Goal: Transaction & Acquisition: Download file/media

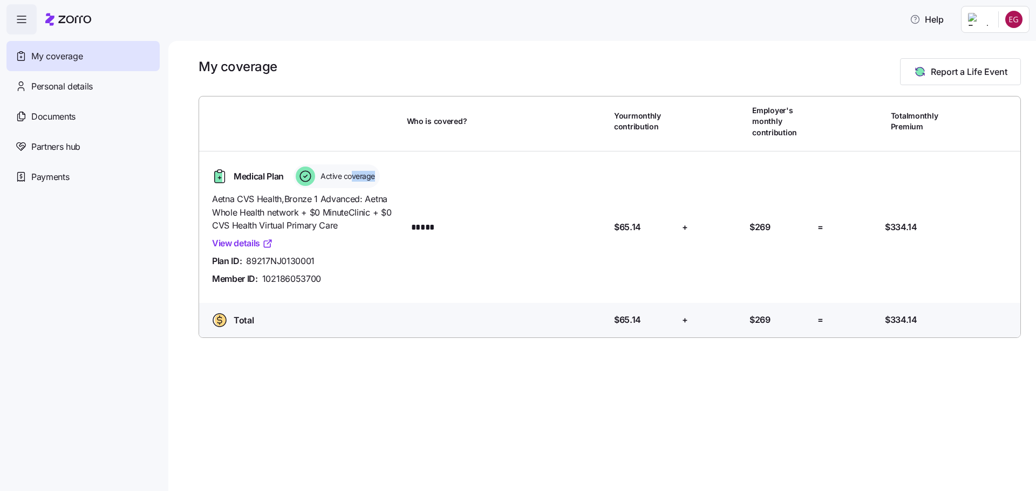
drag, startPoint x: 351, startPoint y: 176, endPoint x: 406, endPoint y: 177, distance: 55.6
click at [406, 177] on div "Medical Plan Active coverage Aetna CVS Health , Bronze 1 Advanced: Aetna Whole …" at bounding box center [304, 227] width 203 height 134
click at [257, 125] on div "Who is covered? Your monthly contribution Employer's monthly contribution Total…" at bounding box center [610, 217] width 830 height 250
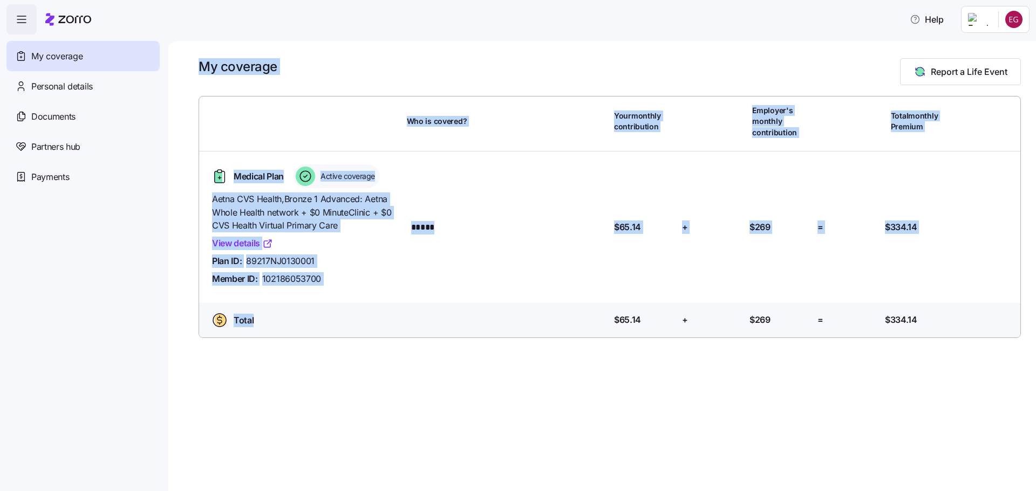
drag, startPoint x: 188, startPoint y: 58, endPoint x: 511, endPoint y: 431, distance: 493.4
click at [511, 431] on div "My coverage Report a Life Event Who is covered? Your monthly contribution Emplo…" at bounding box center [602, 266] width 868 height 450
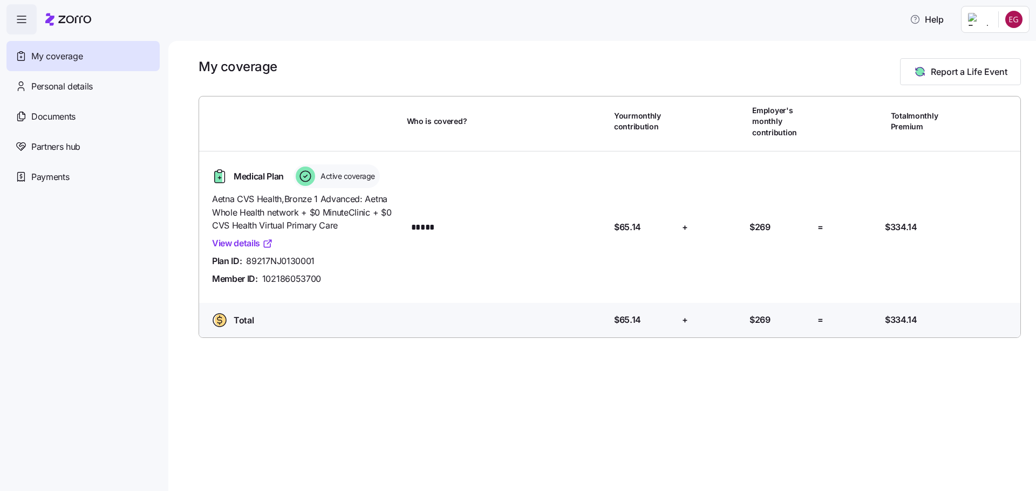
click at [506, 428] on div "My coverage Report a Life Event Who is covered? Your monthly contribution Emplo…" at bounding box center [602, 266] width 868 height 450
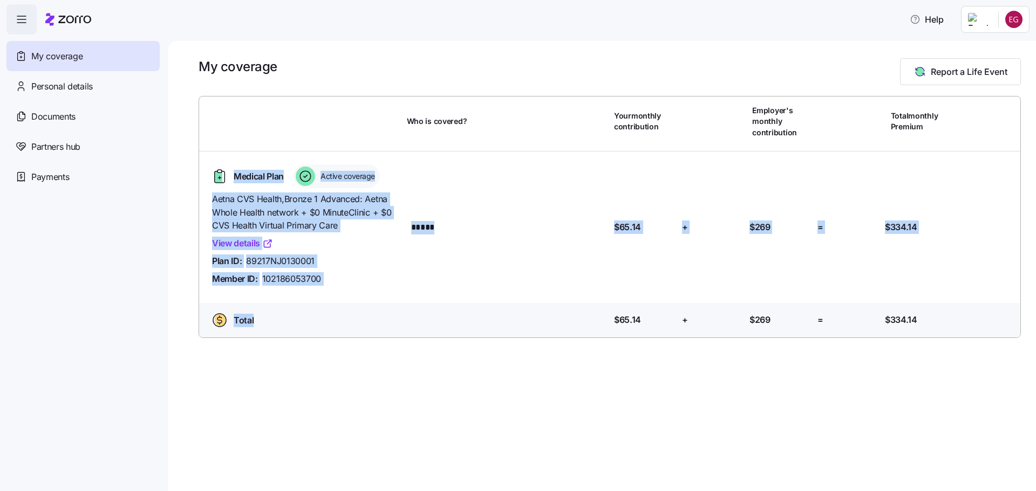
drag, startPoint x: 474, startPoint y: 410, endPoint x: 211, endPoint y: 111, distance: 398.3
click at [211, 111] on div "My coverage Report a Life Event Who is covered? Your monthly contribution Emplo…" at bounding box center [602, 266] width 868 height 450
click at [211, 111] on div "Who is covered? Your monthly contribution Employer's monthly contribution Total…" at bounding box center [610, 217] width 830 height 250
drag, startPoint x: 211, startPoint y: 111, endPoint x: 586, endPoint y: 508, distance: 546.9
click at [586, 485] on html "Help My coverage Personal details Documents Partners hub Payments My coverage R…" at bounding box center [518, 242] width 1036 height 485
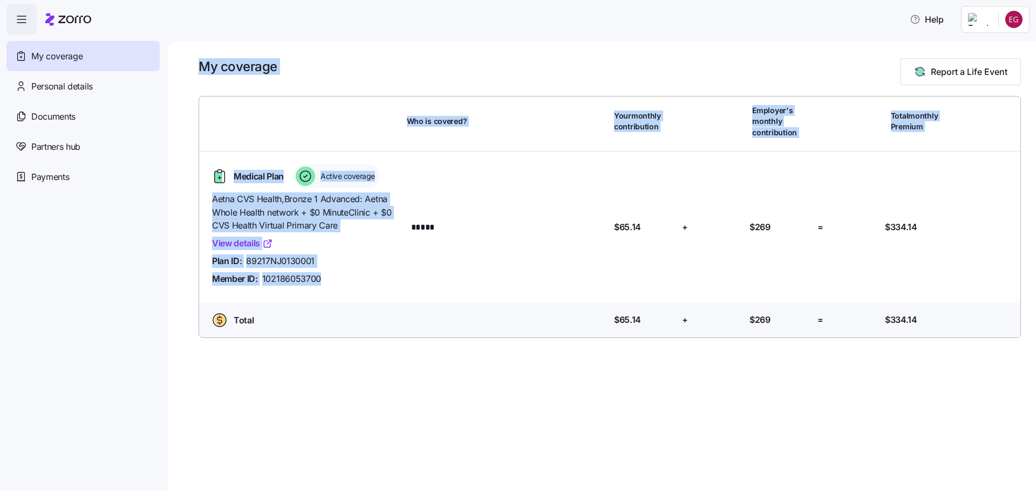
drag, startPoint x: 210, startPoint y: 72, endPoint x: 365, endPoint y: 313, distance: 286.9
click at [365, 313] on div "My coverage Report a Life Event Who is covered? Your monthly contribution Emplo…" at bounding box center [602, 266] width 868 height 450
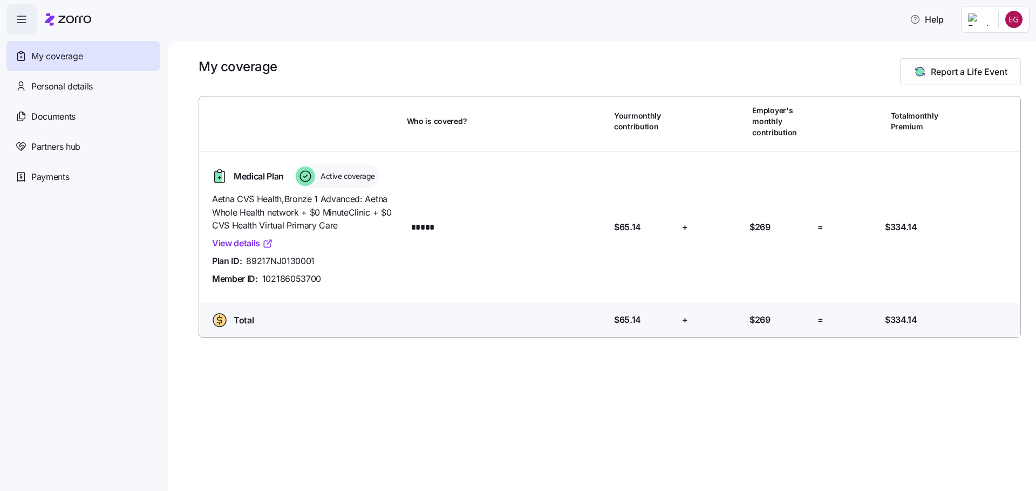
click at [415, 372] on div "My coverage Report a Life Event Who is covered? Your monthly contribution Emplo…" at bounding box center [602, 266] width 868 height 450
click at [97, 77] on div "Personal details" at bounding box center [82, 86] width 153 height 30
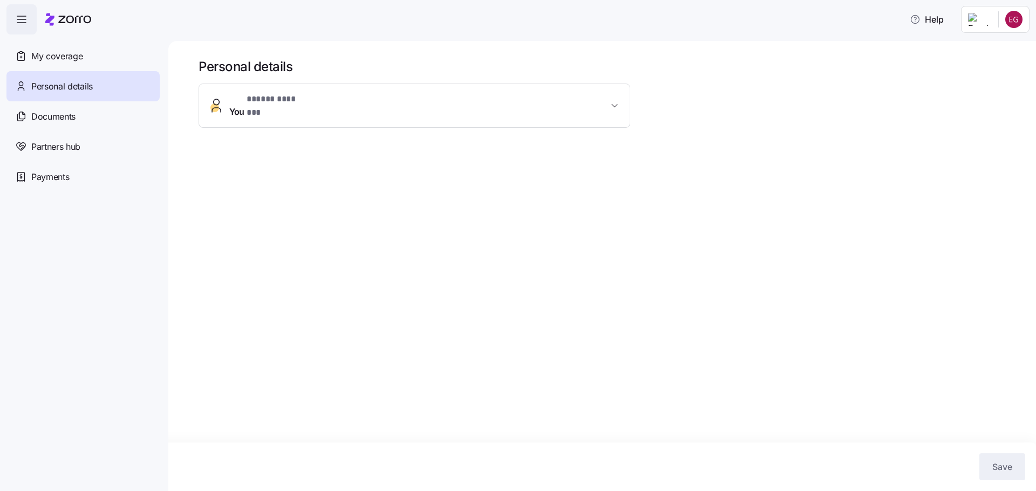
click at [223, 97] on icon "button" at bounding box center [216, 105] width 17 height 17
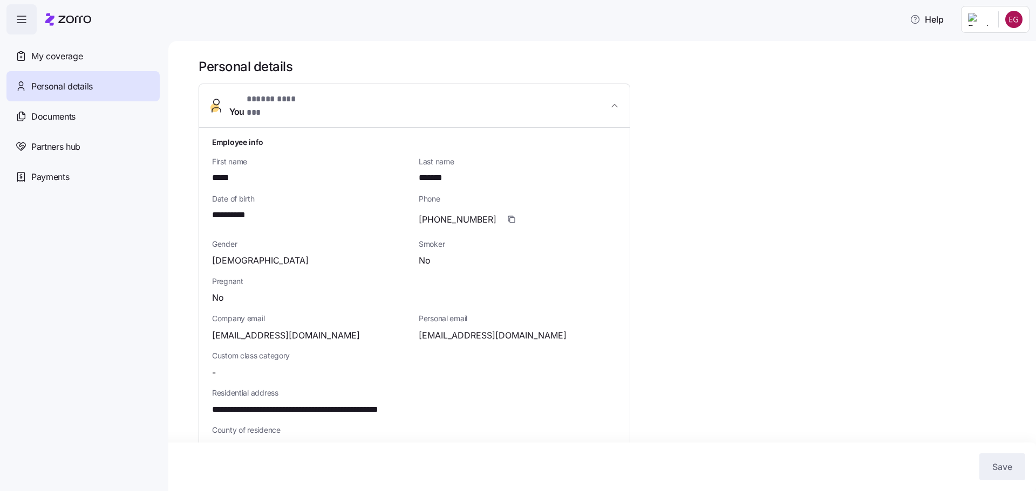
click at [223, 97] on icon "button" at bounding box center [216, 105] width 17 height 17
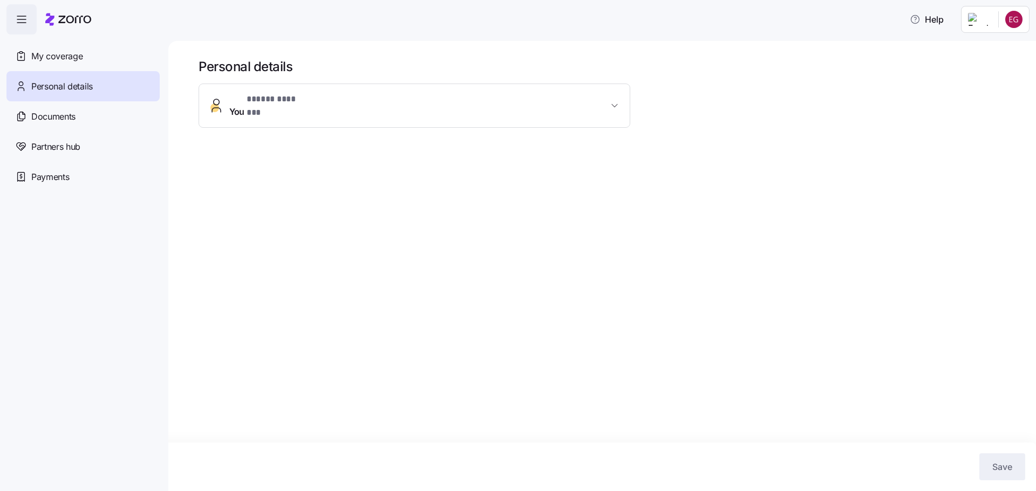
click at [111, 72] on div "Personal details" at bounding box center [82, 86] width 153 height 30
click at [115, 66] on div "My coverage" at bounding box center [82, 56] width 153 height 30
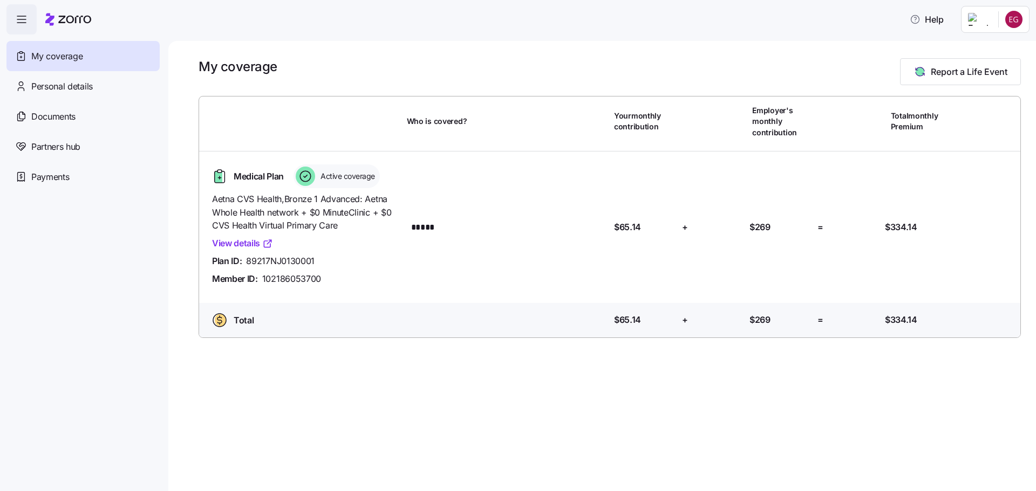
click at [330, 158] on div "Medical Plan Active coverage Aetna CVS Health , Bronze 1 Advanced: Aetna Whole …" at bounding box center [610, 228] width 830 height 152
drag, startPoint x: 330, startPoint y: 163, endPoint x: 255, endPoint y: 169, distance: 75.8
click at [255, 169] on div "Medical Plan Active coverage Aetna CVS Health , Bronze 1 Advanced: Aetna Whole …" at bounding box center [610, 228] width 830 height 152
click at [247, 166] on div "Medical Plan Active coverage" at bounding box center [305, 177] width 195 height 24
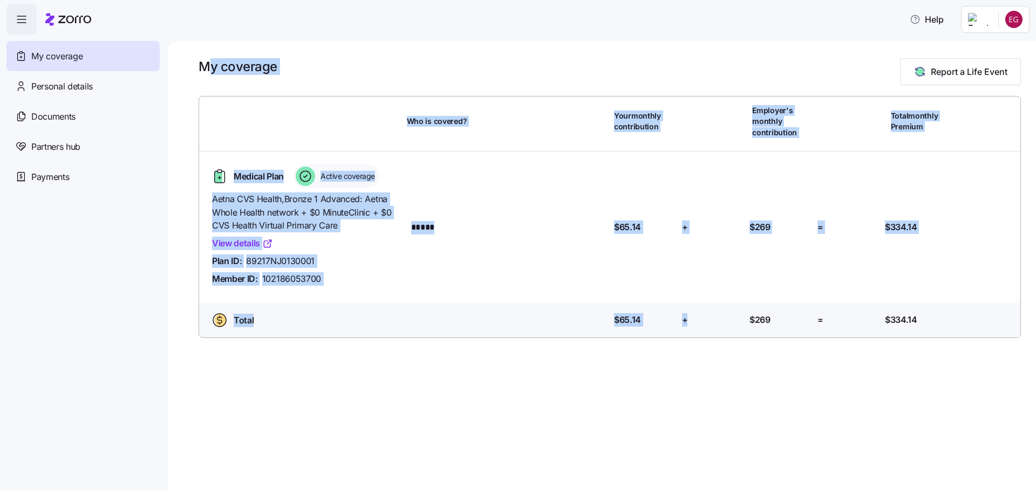
drag, startPoint x: 206, startPoint y: 73, endPoint x: 691, endPoint y: 455, distance: 617.4
click at [691, 455] on div "My coverage Report a Life Event Who is covered? Your monthly contribution Emplo…" at bounding box center [602, 266] width 868 height 450
click at [684, 449] on div "My coverage Report a Life Event Who is covered? Your monthly contribution Emplo…" at bounding box center [602, 266] width 868 height 450
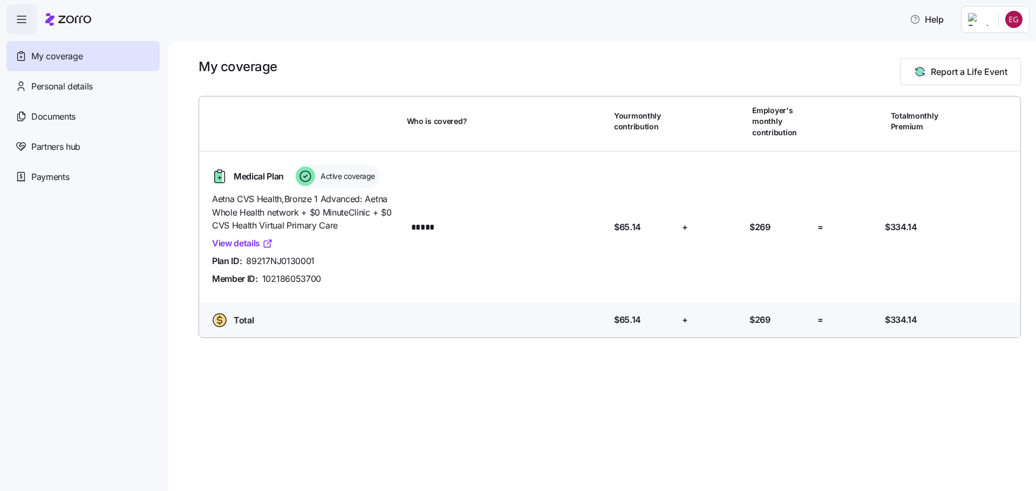
click at [927, 403] on div "My coverage Report a Life Event Who is covered? Your monthly contribution Emplo…" at bounding box center [602, 266] width 868 height 450
click at [984, 31] on html "Help My coverage Personal details Documents Partners hub Payments My coverage R…" at bounding box center [518, 242] width 1036 height 485
click at [857, 42] on html "Help My coverage Personal details Documents Partners hub Payments My coverage R…" at bounding box center [518, 242] width 1036 height 485
click at [54, 111] on span "Documents" at bounding box center [53, 116] width 44 height 13
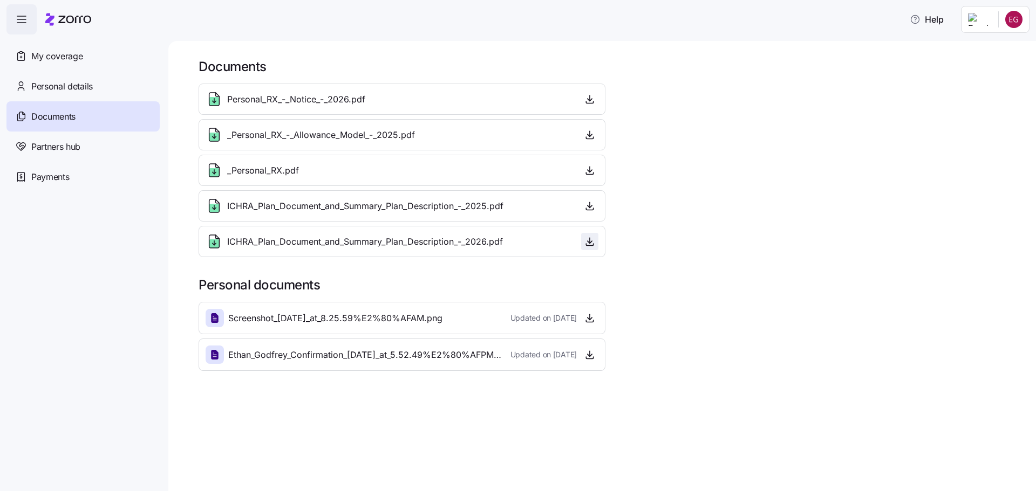
click at [590, 249] on span "button" at bounding box center [590, 242] width 16 height 16
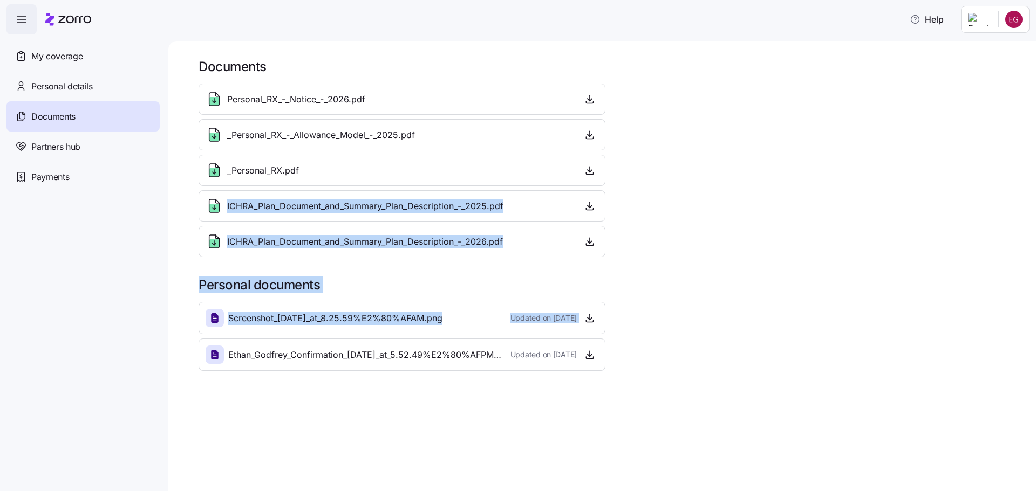
drag, startPoint x: 652, startPoint y: 166, endPoint x: 589, endPoint y: 261, distance: 114.0
click at [668, 302] on div "Documents Personal_RX_-_Notice_-_2026.pdf _Personal_RX_-_Allowance_Model_-_2025…" at bounding box center [610, 214] width 822 height 313
click at [558, 245] on div "ICHRA_Plan_Document_and_Summary_Plan_Description_-_2026.pdf" at bounding box center [402, 241] width 393 height 17
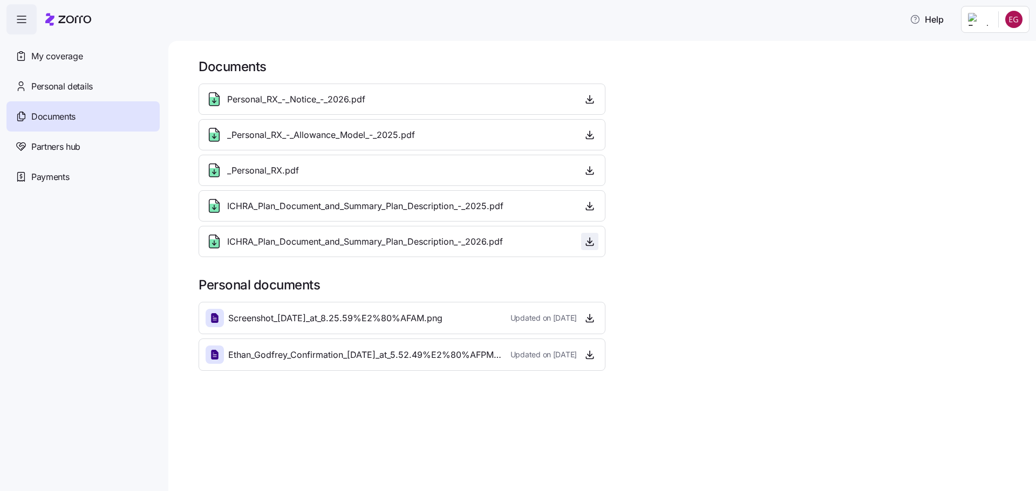
click at [590, 238] on icon "button" at bounding box center [589, 241] width 11 height 11
click at [330, 298] on div "Personal documents Screenshot_[DATE]_at_8.25.59%E2%80%AFAM.png Updated on [DATE…" at bounding box center [610, 324] width 822 height 94
